Goal: Task Accomplishment & Management: Use online tool/utility

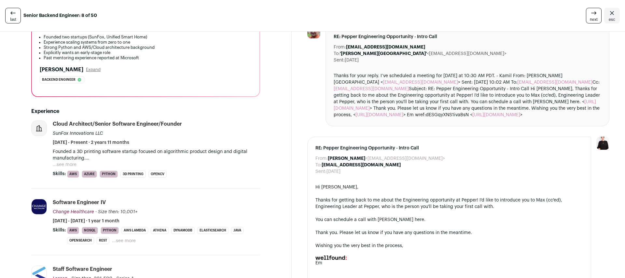
scroll to position [162, 0]
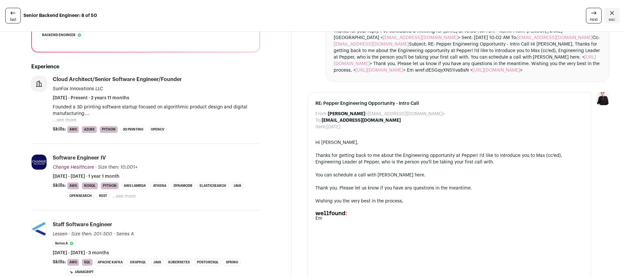
drag, startPoint x: 51, startPoint y: 88, endPoint x: 110, endPoint y: 88, distance: 58.6
click at [108, 86] on li "Cloud Architect/Senior Software Engineer/Founder SunFox Innovations LLC Decembe…" at bounding box center [145, 110] width 229 height 68
drag, startPoint x: 110, startPoint y: 88, endPoint x: 58, endPoint y: 90, distance: 51.8
click at [62, 88] on div "Cloud Architect/Senior Software Engineer/Founder SunFox Innovations LLC Decembe…" at bounding box center [156, 88] width 207 height 25
drag, startPoint x: 53, startPoint y: 89, endPoint x: 106, endPoint y: 90, distance: 52.4
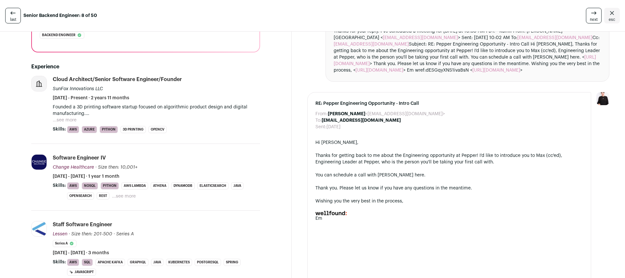
click at [106, 90] on div "Cloud Architect/Senior Software Engineer/Founder SunFox Innovations LLC Decembe…" at bounding box center [156, 88] width 207 height 25
copy div "SunFox Innovations LLC"
drag, startPoint x: 55, startPoint y: 77, endPoint x: 184, endPoint y: 79, distance: 128.7
click at [160, 79] on div "Cloud Architect/Senior Software Engineer/Founder" at bounding box center [117, 79] width 129 height 7
drag, startPoint x: 148, startPoint y: 81, endPoint x: 54, endPoint y: 78, distance: 94.2
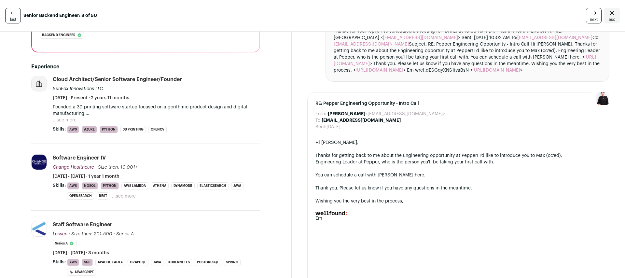
click at [54, 78] on div "Cloud Architect/Senior Software Engineer/Founder SunFox Innovations LLC Decembe…" at bounding box center [156, 88] width 207 height 25
copy div "Cloud Architect/Senior Software Engineer/Founder"
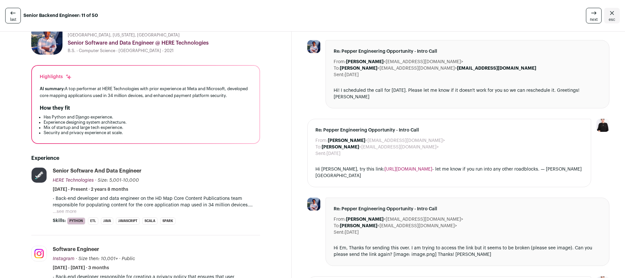
scroll to position [53, 0]
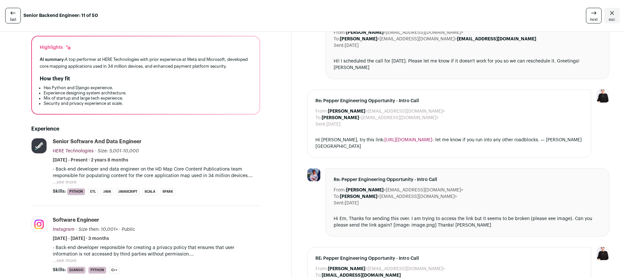
click at [143, 148] on div "Senior Software and Data Engineer HERE Technologies HERE Technologies here.com …" at bounding box center [156, 150] width 207 height 25
drag, startPoint x: 119, startPoint y: 144, endPoint x: 52, endPoint y: 150, distance: 67.7
click at [52, 150] on li "HERE Technologies here.com Add to company list Public / Private Private Valuati…" at bounding box center [145, 172] width 229 height 68
copy div "Senior Software and Data Engineer"
drag, startPoint x: 156, startPoint y: 155, endPoint x: 84, endPoint y: 155, distance: 71.7
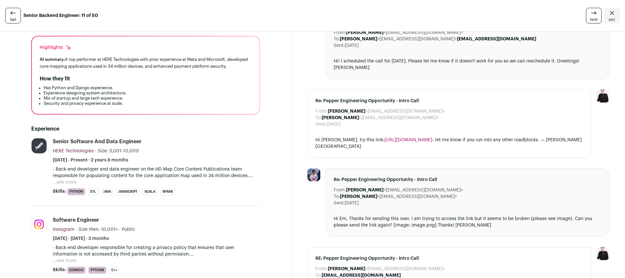
click at [84, 155] on div "Senior Software and Data Engineer HERE Technologies HERE Technologies here.com …" at bounding box center [156, 150] width 207 height 25
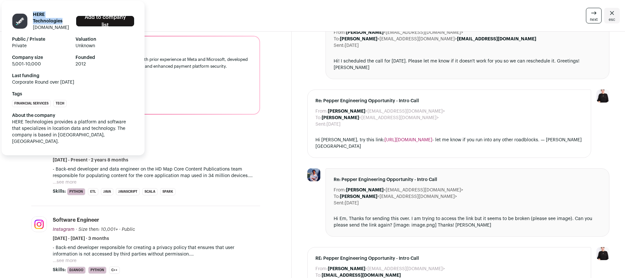
drag, startPoint x: 31, startPoint y: 18, endPoint x: 65, endPoint y: 29, distance: 35.2
click at [65, 29] on div "HERE Technologies here.com" at bounding box center [41, 21] width 59 height 20
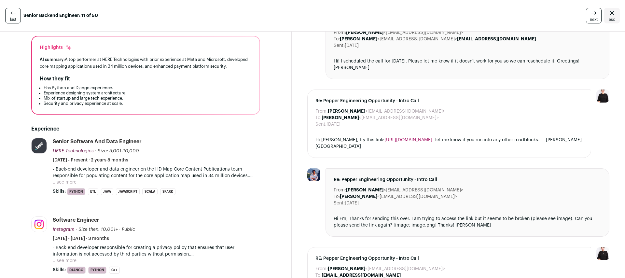
copy h1 "HERE Technologies"
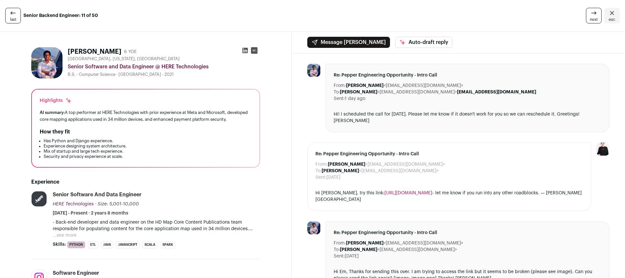
drag, startPoint x: 210, startPoint y: 66, endPoint x: 162, endPoint y: 65, distance: 48.5
click at [162, 65] on div "Senior Software and Data Engineer @ HERE Technologies" at bounding box center [164, 67] width 192 height 8
copy div "HERE Technologies"
